Goal: Navigation & Orientation: Find specific page/section

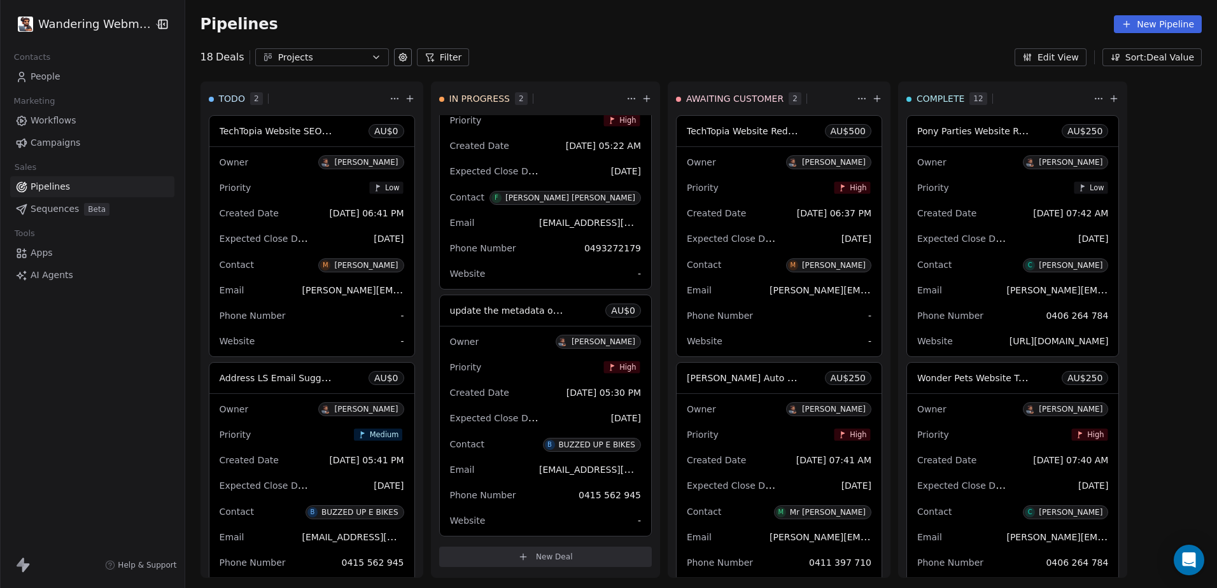
click at [45, 76] on span "People" at bounding box center [46, 76] width 30 height 13
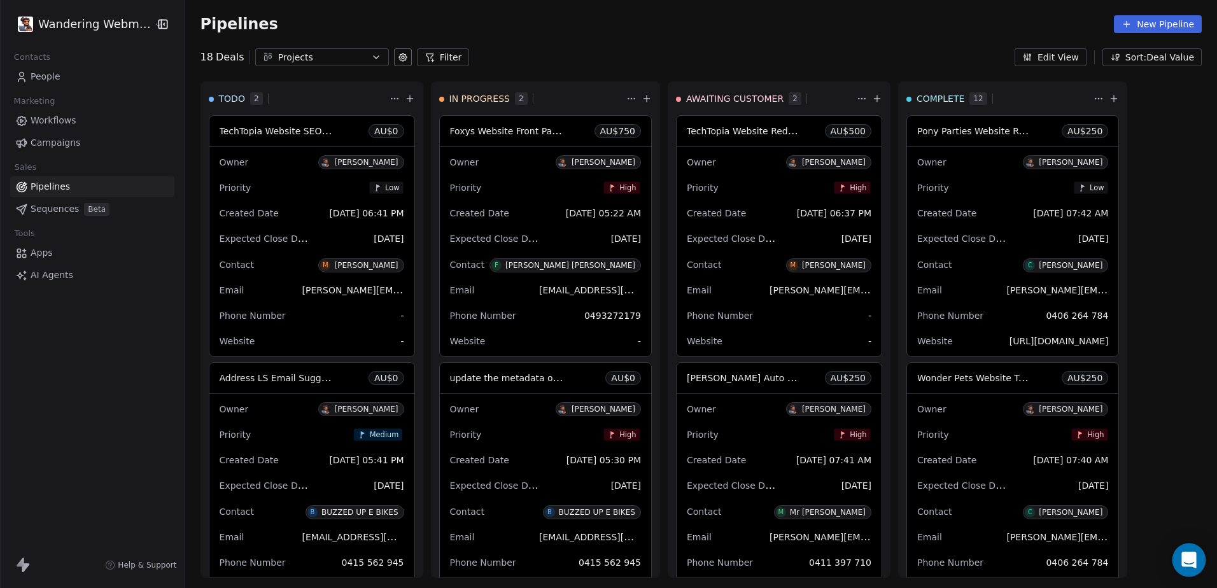
click at [1200, 558] on div "Open Intercom Messenger" at bounding box center [1189, 561] width 34 height 34
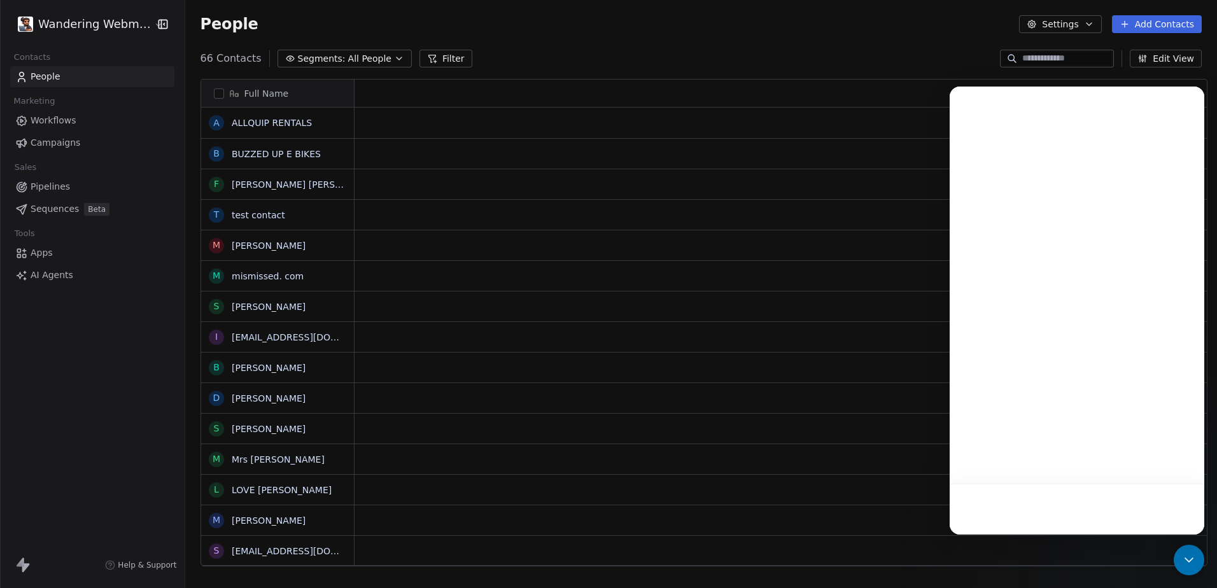
scroll to position [10, 10]
